Goal: Browse casually

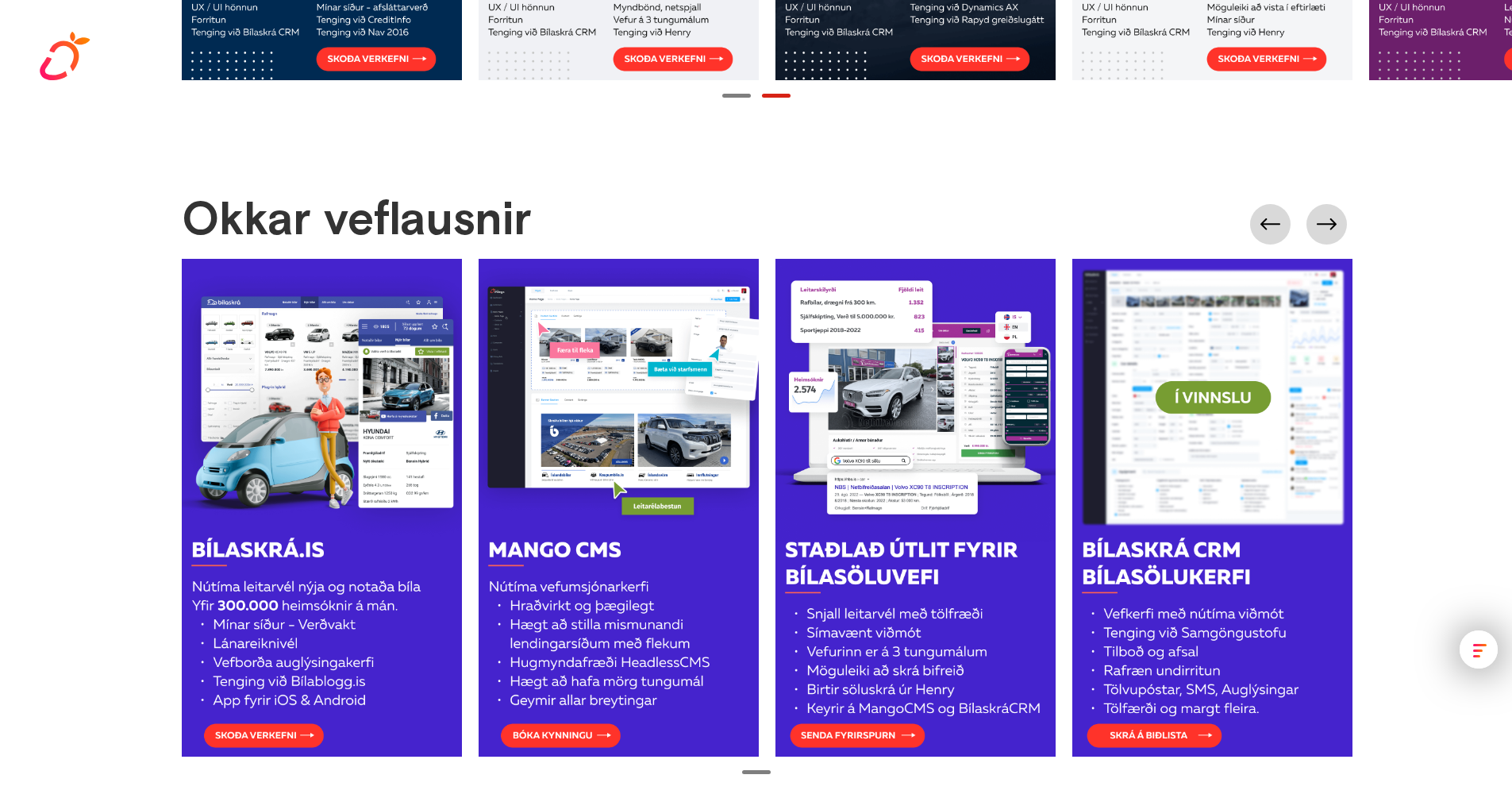
scroll to position [2311, 0]
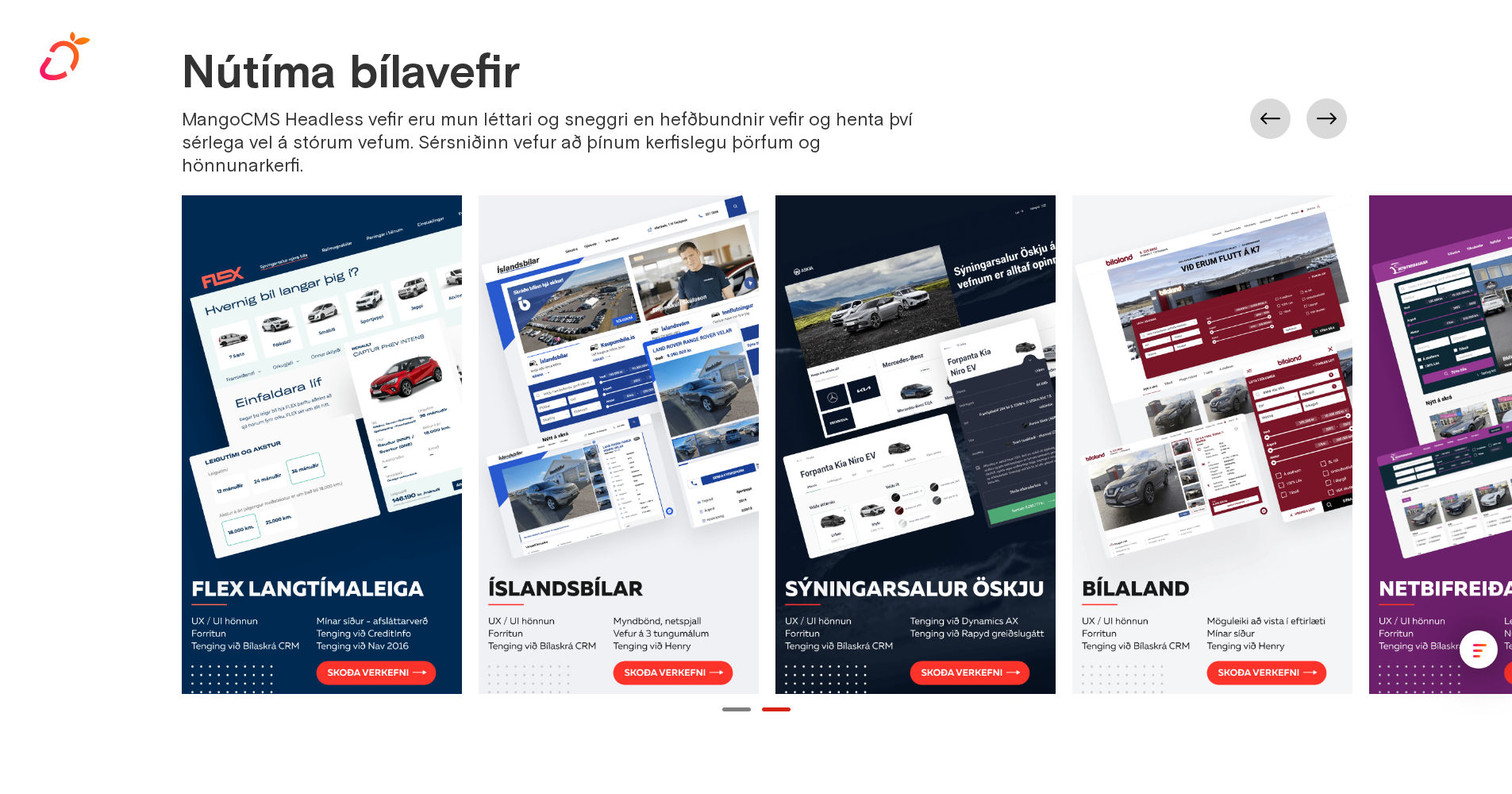
scroll to position [1729, 0]
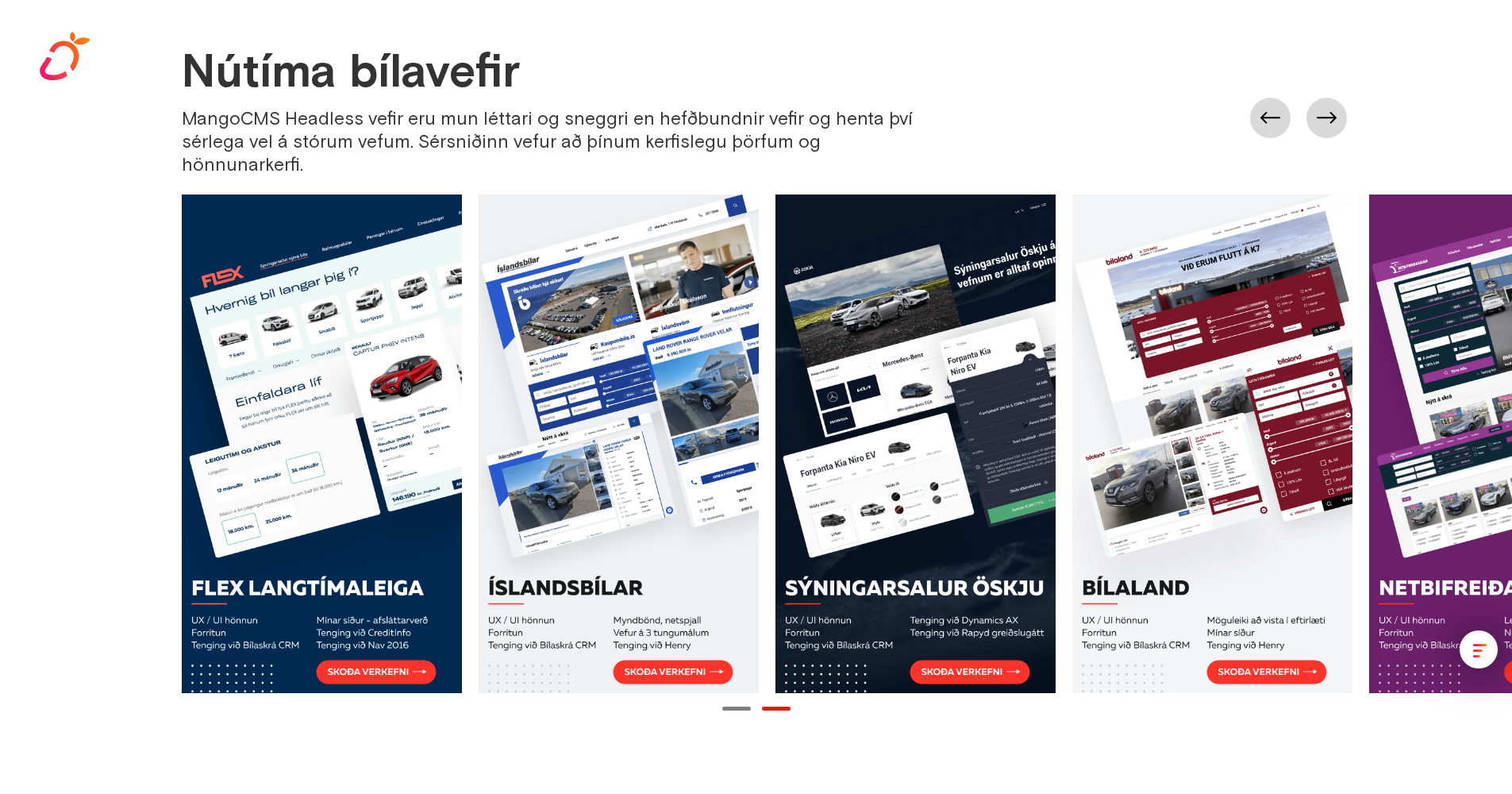
click at [1356, 85] on div "Nútíma bílavefir MangoCMS Headless vefir eru mun léttari og sneggri en hefðbund…" at bounding box center [772, 118] width 1181 height 145
click at [1347, 99] on link at bounding box center [1327, 118] width 40 height 40
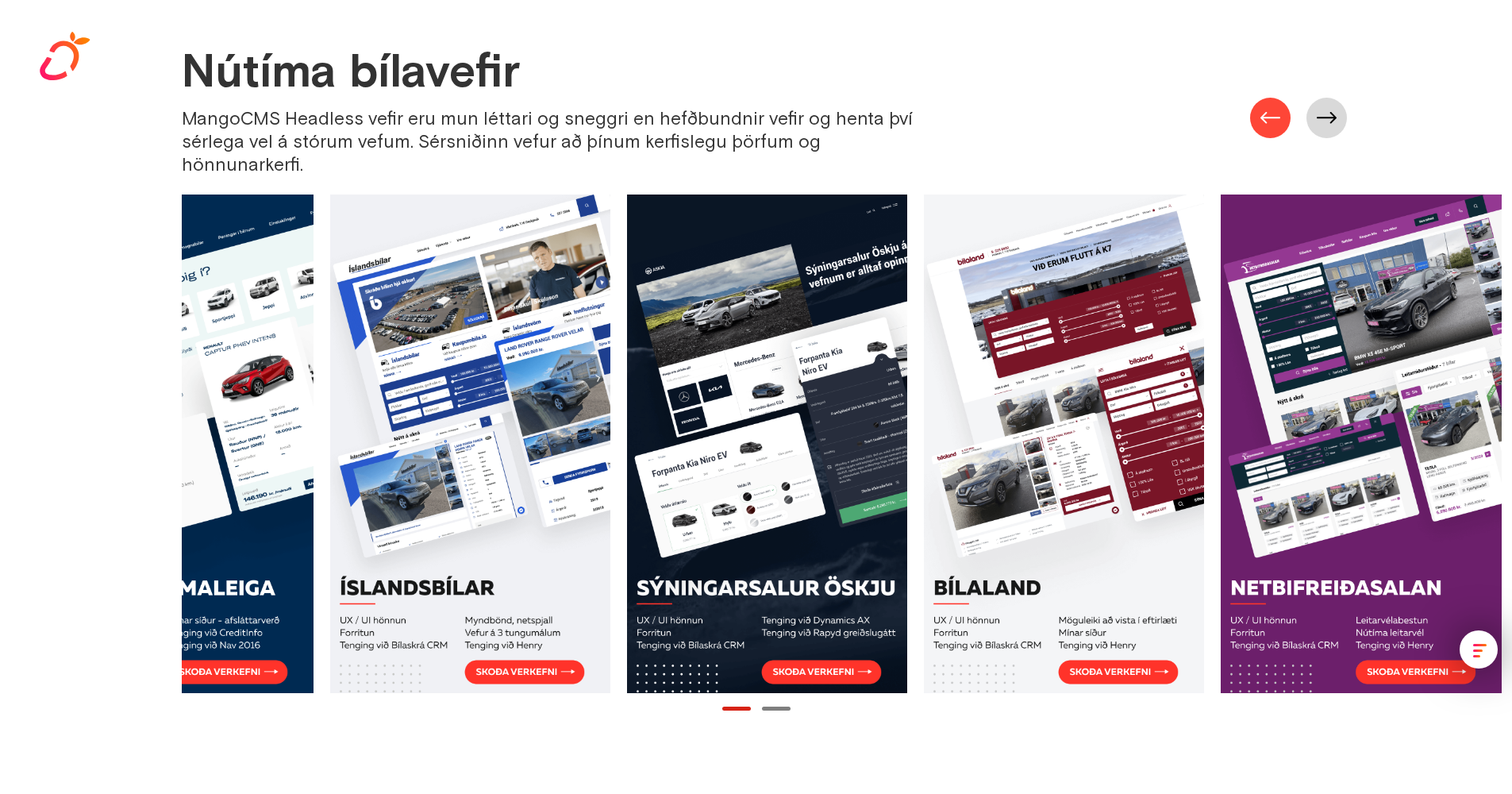
click at [1279, 105] on link at bounding box center [1270, 118] width 40 height 40
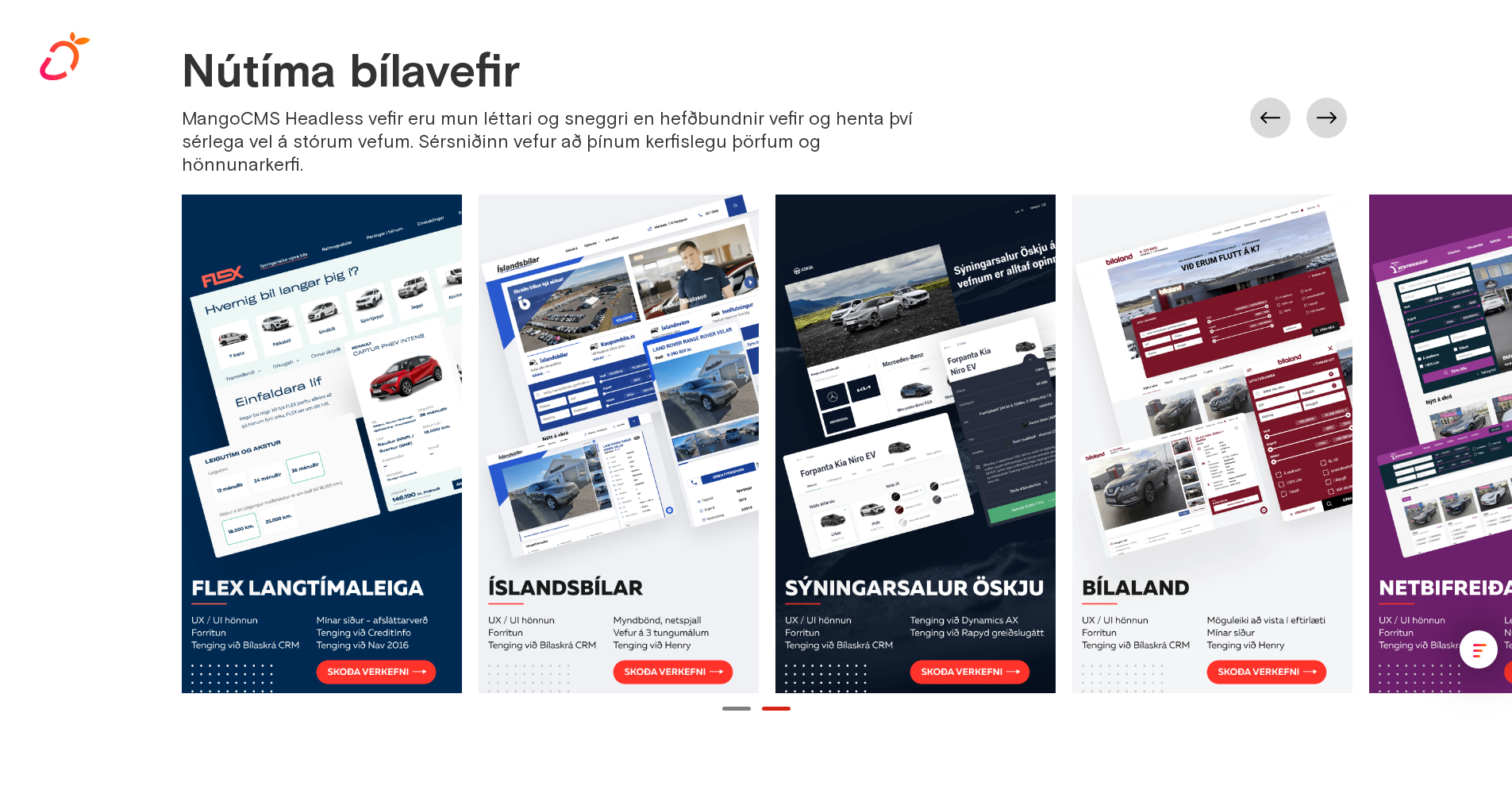
click at [1302, 98] on div at bounding box center [1298, 118] width 97 height 40
click at [1341, 98] on div at bounding box center [1298, 118] width 97 height 40
click at [1340, 122] on link at bounding box center [1327, 118] width 40 height 40
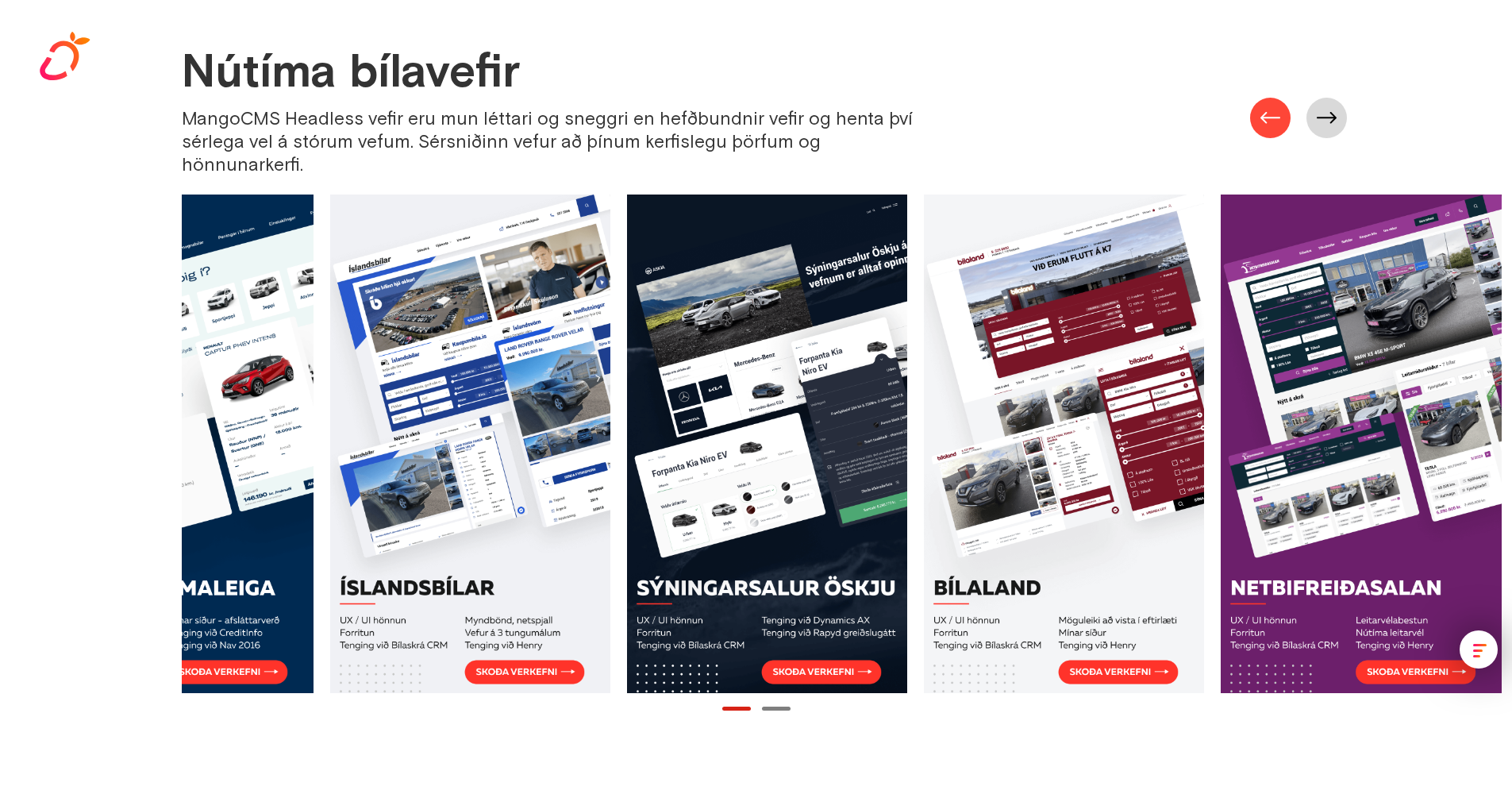
click at [1277, 98] on link at bounding box center [1270, 118] width 40 height 40
